Goal: Transaction & Acquisition: Download file/media

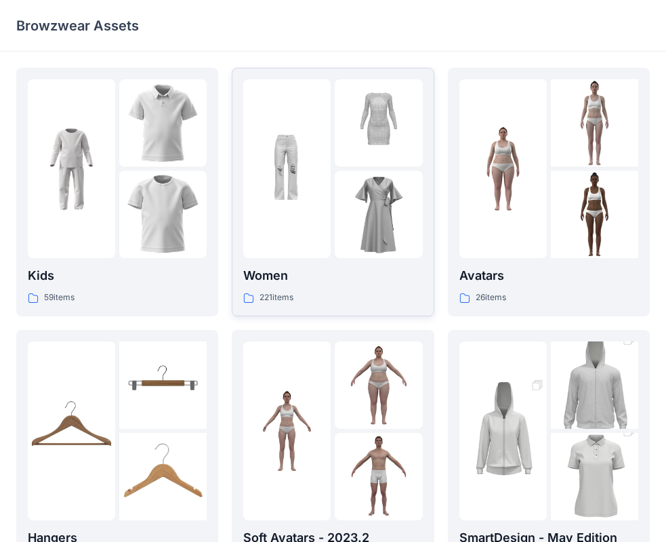
click at [381, 222] on img at bounding box center [378, 214] width 87 height 87
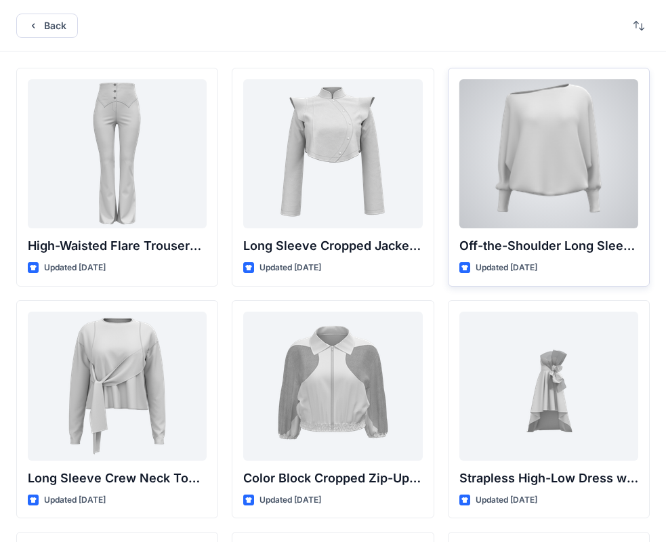
click at [550, 150] on div at bounding box center [548, 153] width 179 height 149
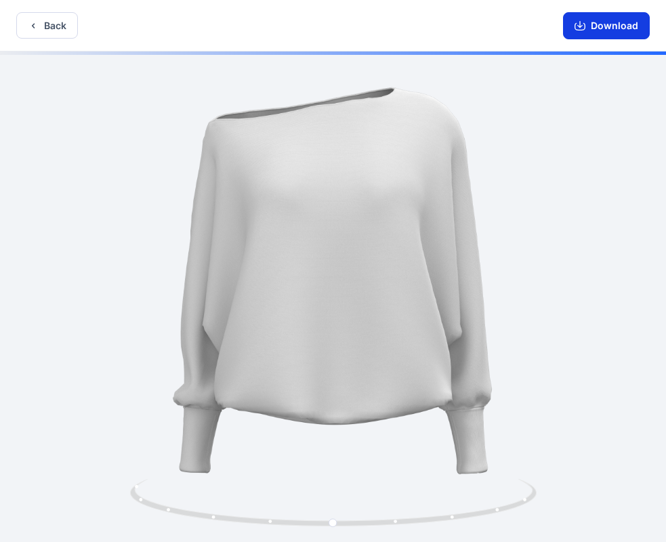
click at [615, 21] on button "Download" at bounding box center [606, 25] width 87 height 27
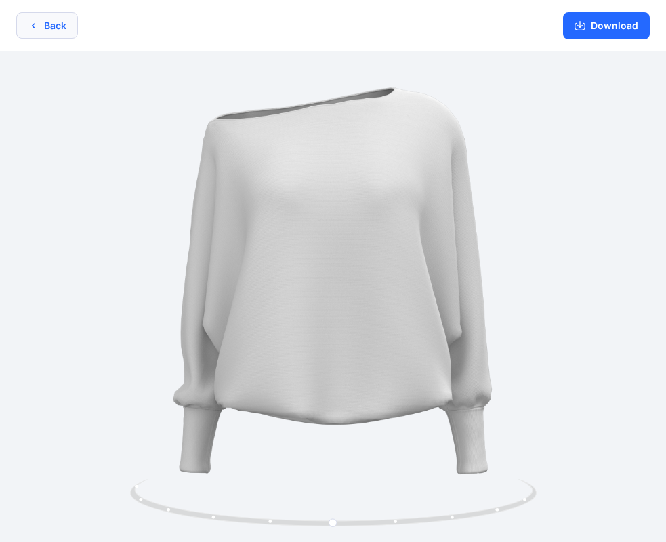
click at [33, 24] on icon "button" at bounding box center [33, 25] width 11 height 11
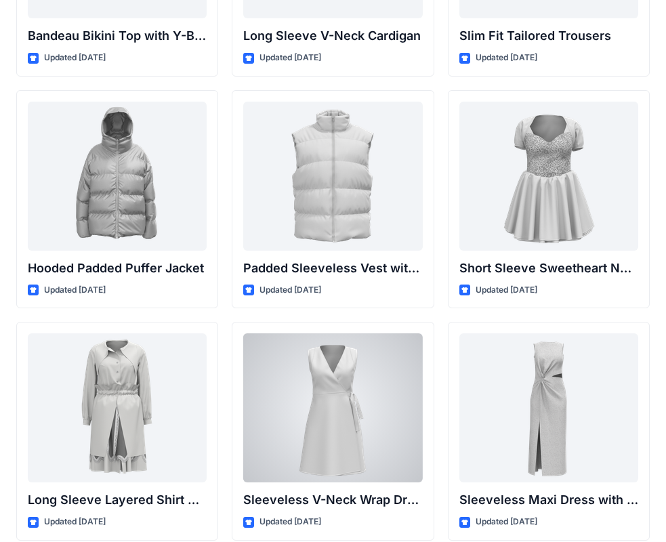
scroll to position [1558, 0]
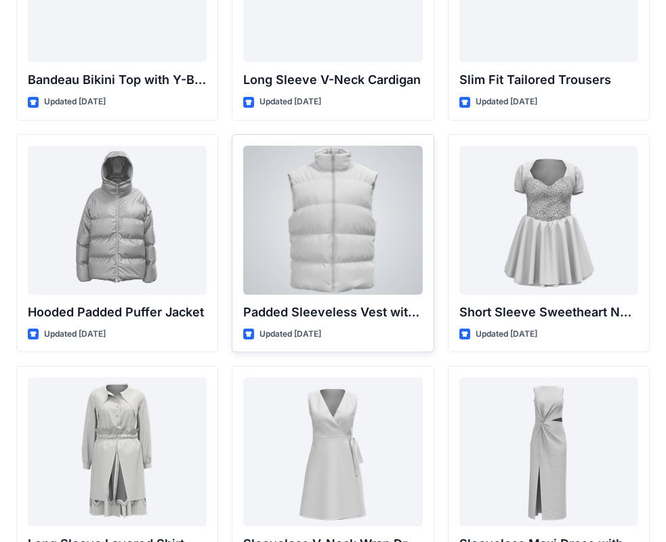
click at [319, 257] on div at bounding box center [332, 220] width 179 height 149
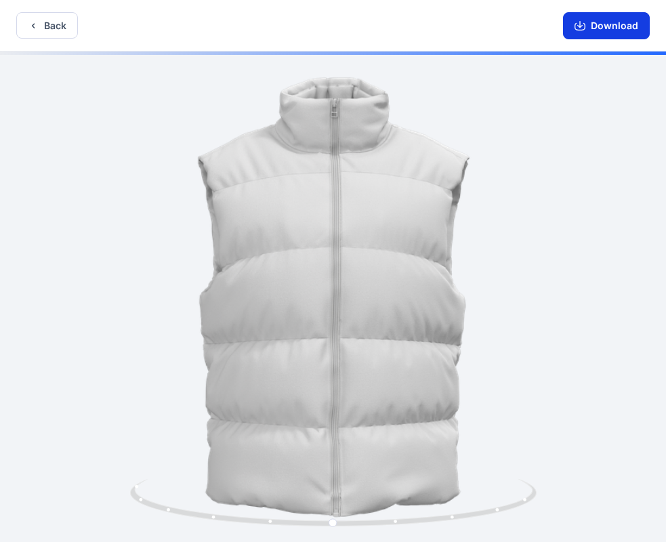
click at [598, 20] on button "Download" at bounding box center [606, 25] width 87 height 27
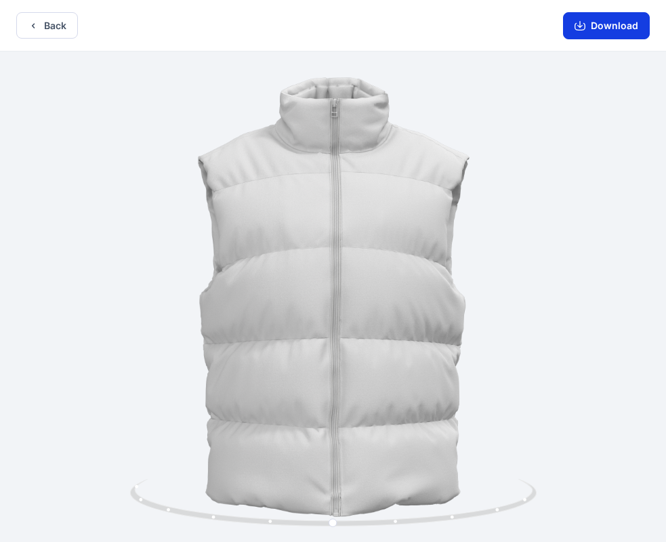
click at [593, 15] on button "Download" at bounding box center [606, 25] width 87 height 27
click at [579, 26] on icon "button" at bounding box center [579, 25] width 11 height 11
click at [606, 27] on button "Download" at bounding box center [606, 25] width 87 height 27
click at [581, 28] on icon "button" at bounding box center [579, 25] width 11 height 11
click at [611, 24] on button "Download" at bounding box center [606, 25] width 87 height 27
